Goal: Task Accomplishment & Management: Manage account settings

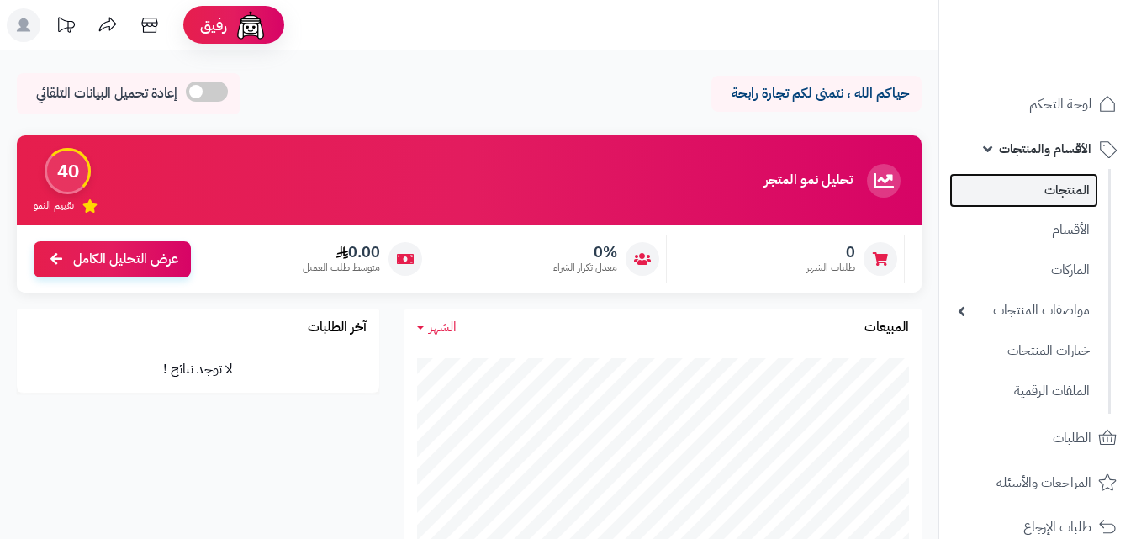
click at [1041, 191] on link "المنتجات" at bounding box center [1024, 190] width 149 height 34
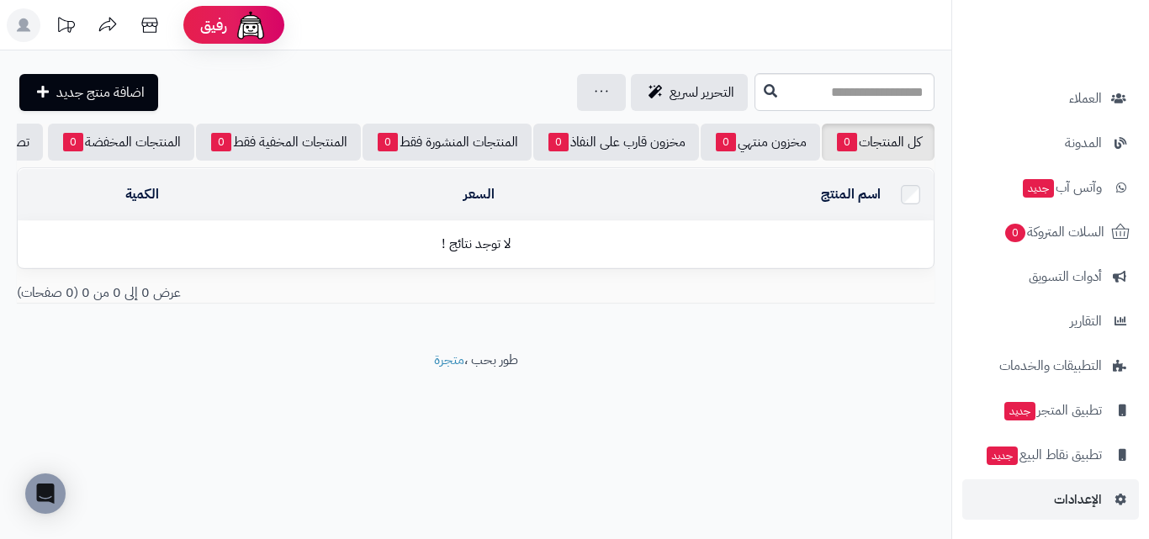
scroll to position [520, 0]
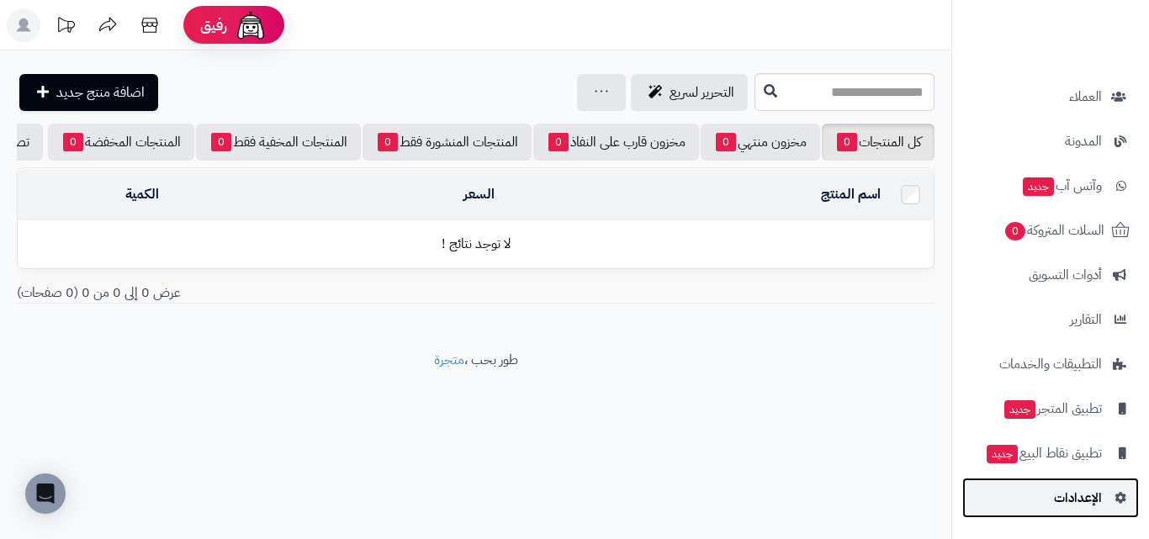
click at [1086, 486] on span "الإعدادات" at bounding box center [1078, 498] width 48 height 24
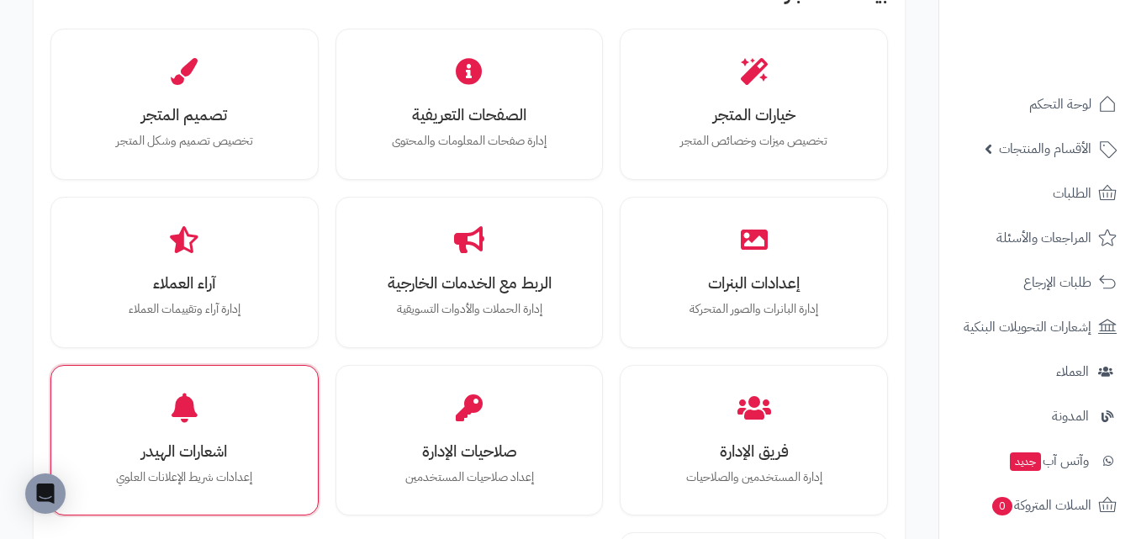
scroll to position [589, 0]
